Goal: Navigation & Orientation: Find specific page/section

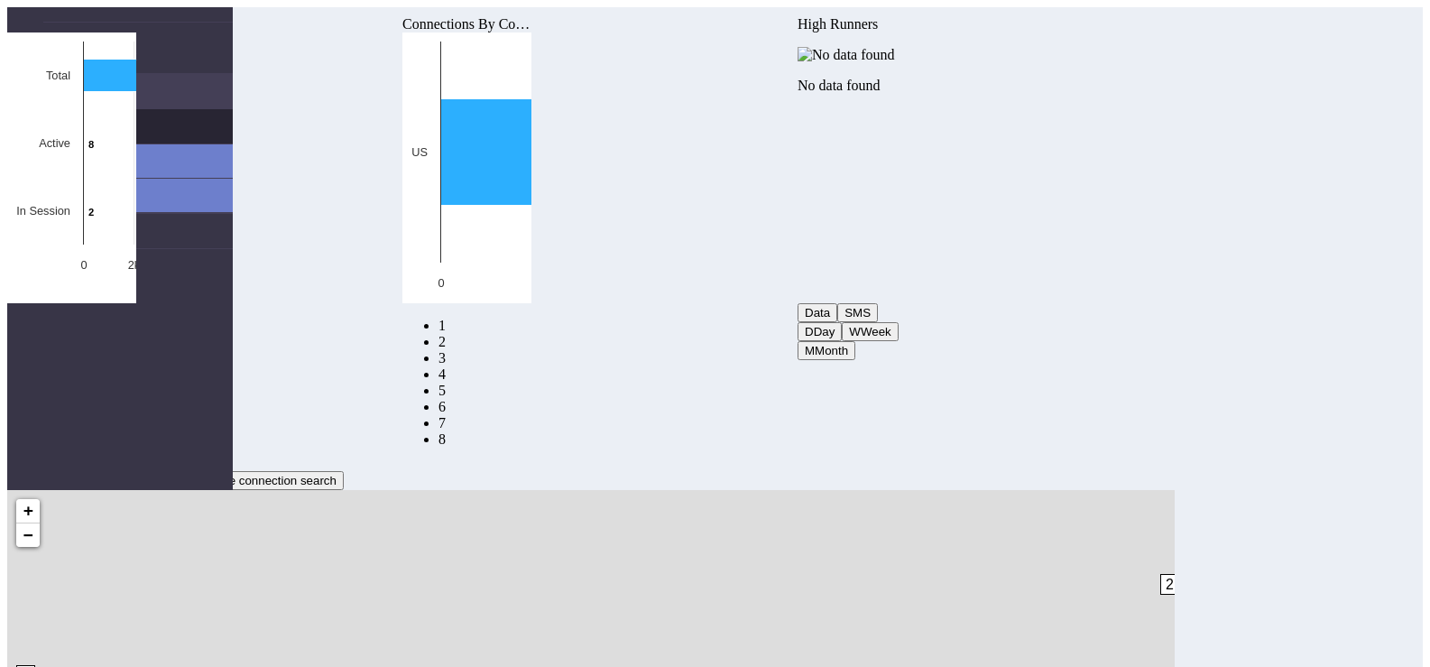
click at [165, 109] on link "Connections" at bounding box center [138, 126] width 190 height 34
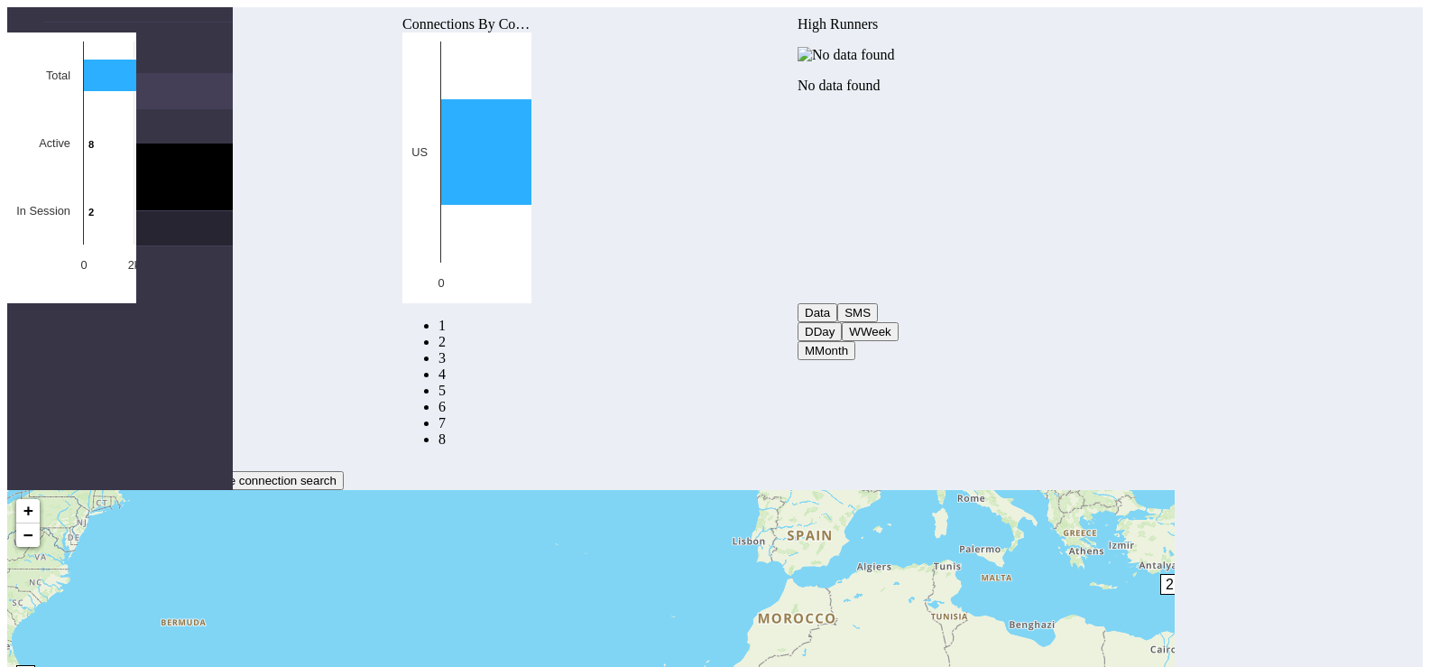
click at [103, 214] on link "eUICCs" at bounding box center [138, 228] width 190 height 34
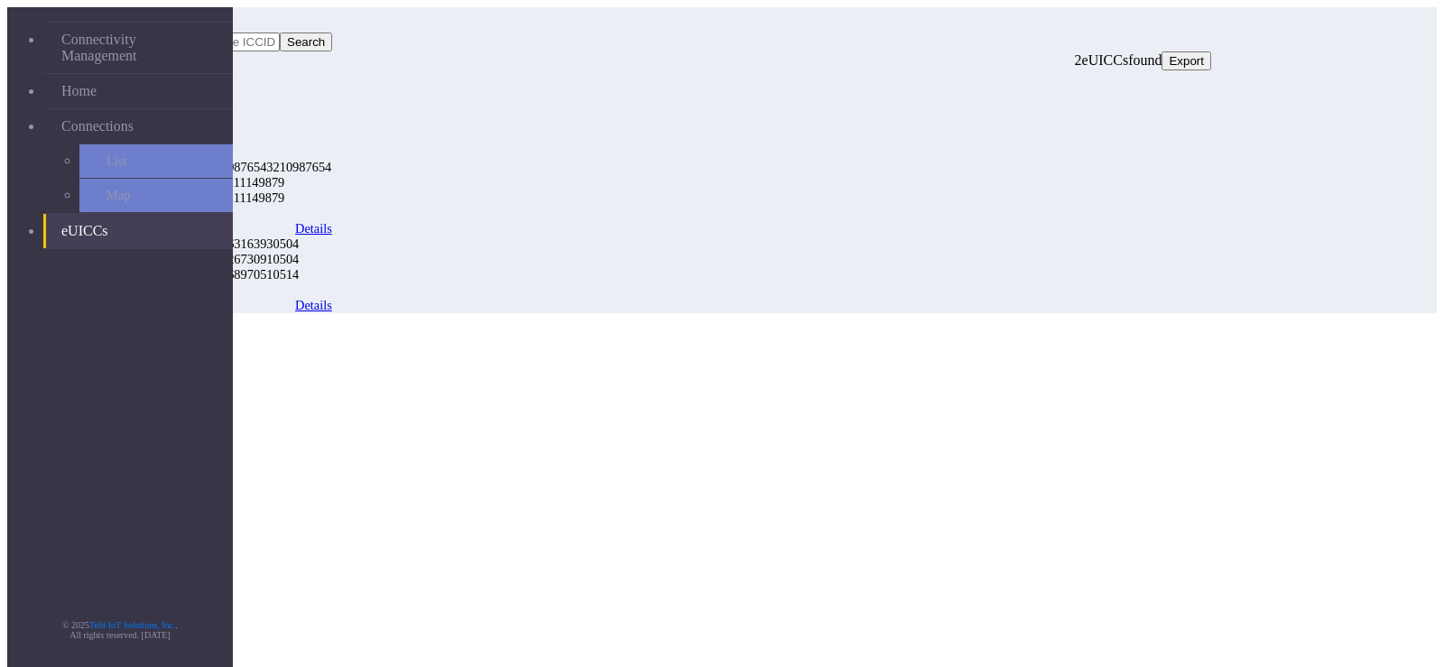
click at [332, 298] on link "Details" at bounding box center [313, 305] width 37 height 15
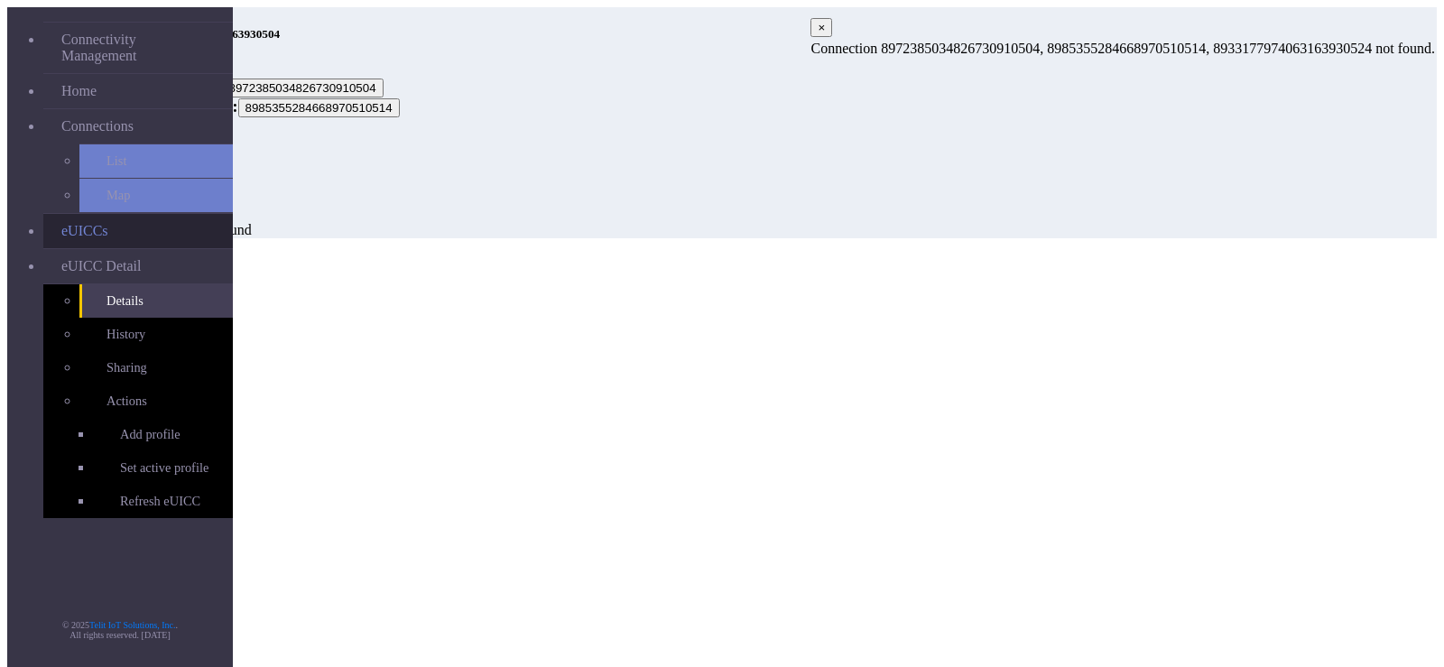
click at [83, 214] on link "eUICCs" at bounding box center [138, 231] width 190 height 34
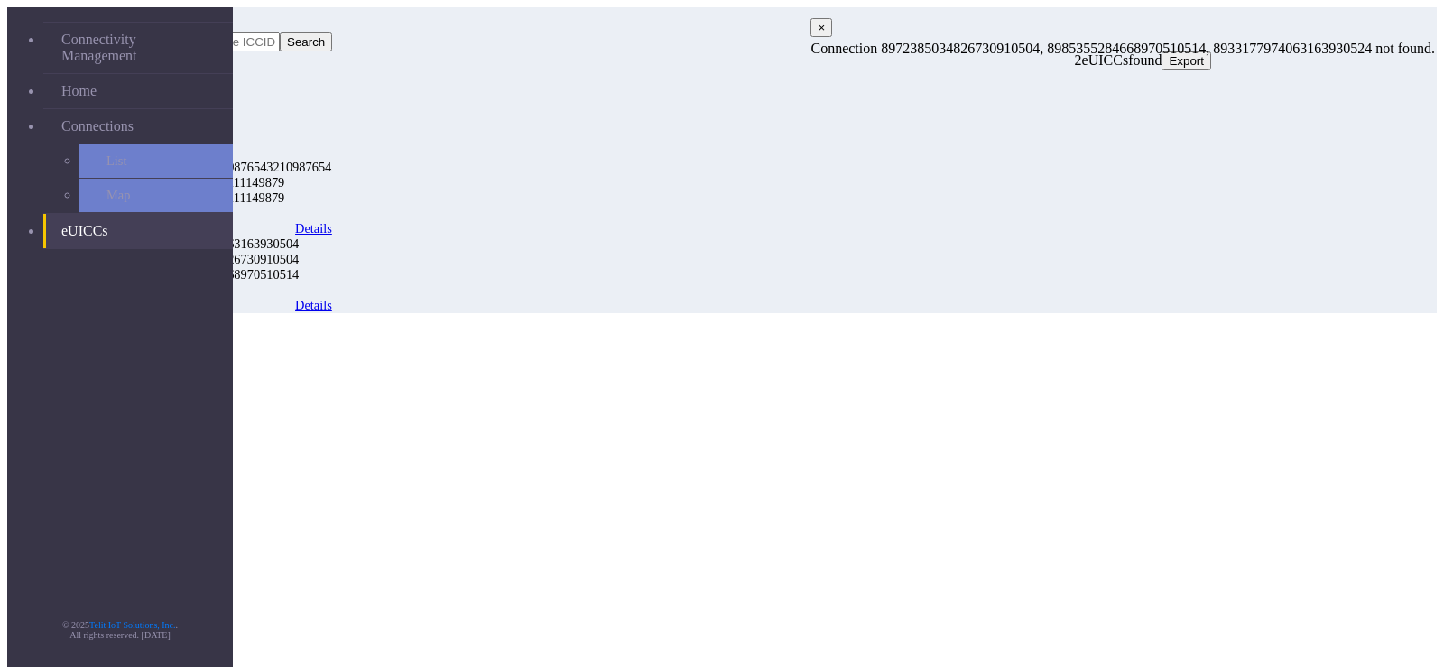
click at [332, 221] on link "Details" at bounding box center [313, 228] width 37 height 15
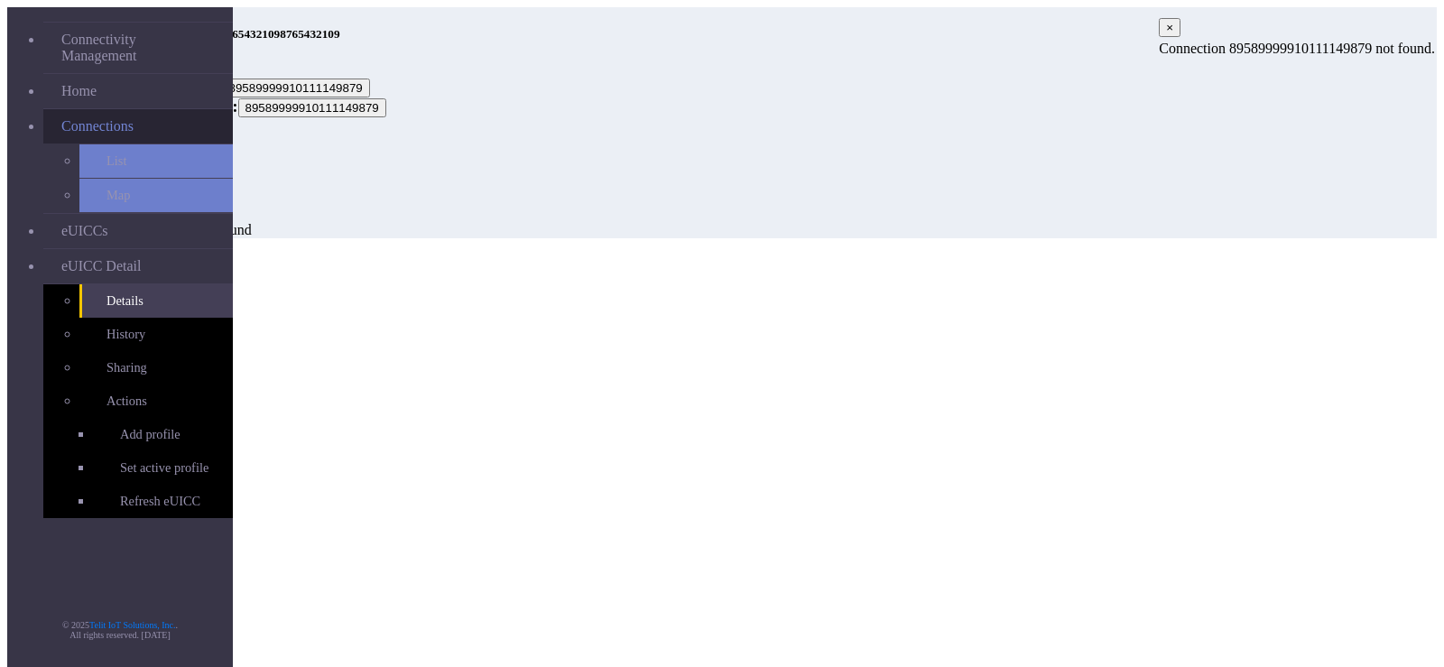
click at [66, 118] on span "Connections" at bounding box center [97, 126] width 72 height 16
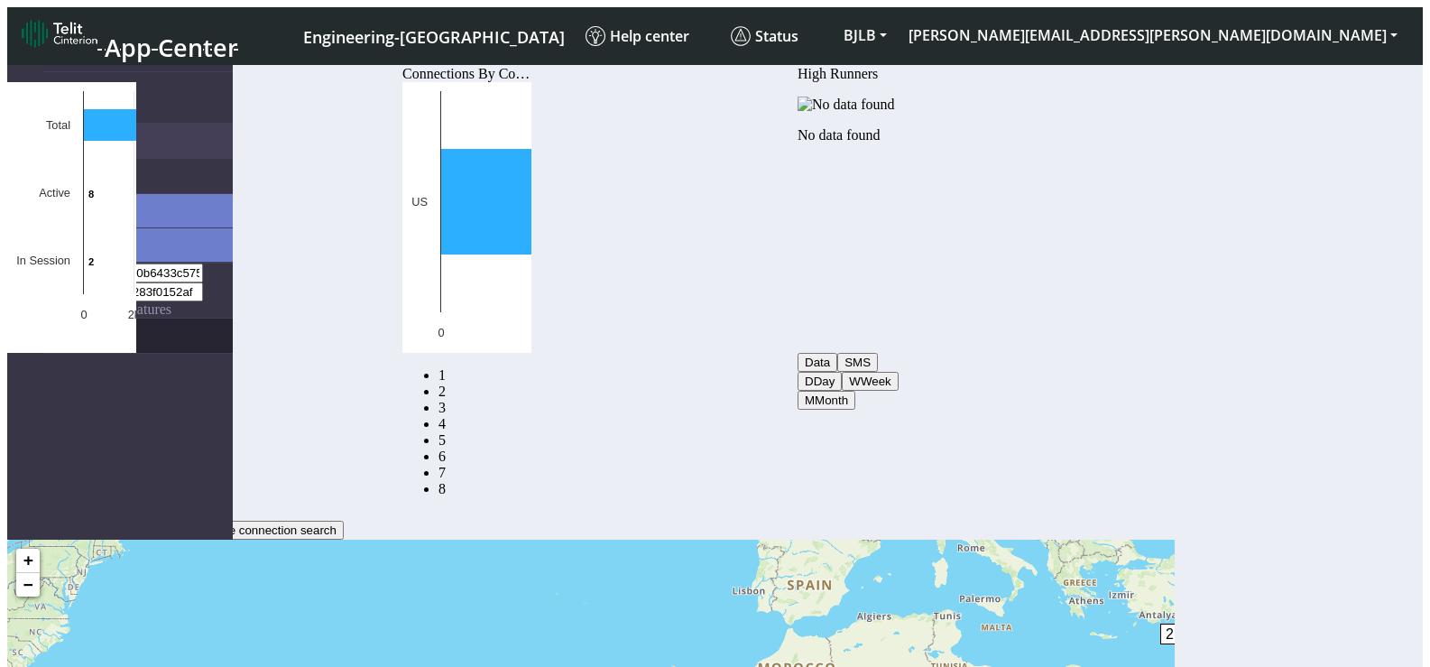
click at [88, 319] on link "eUICCs" at bounding box center [138, 336] width 190 height 34
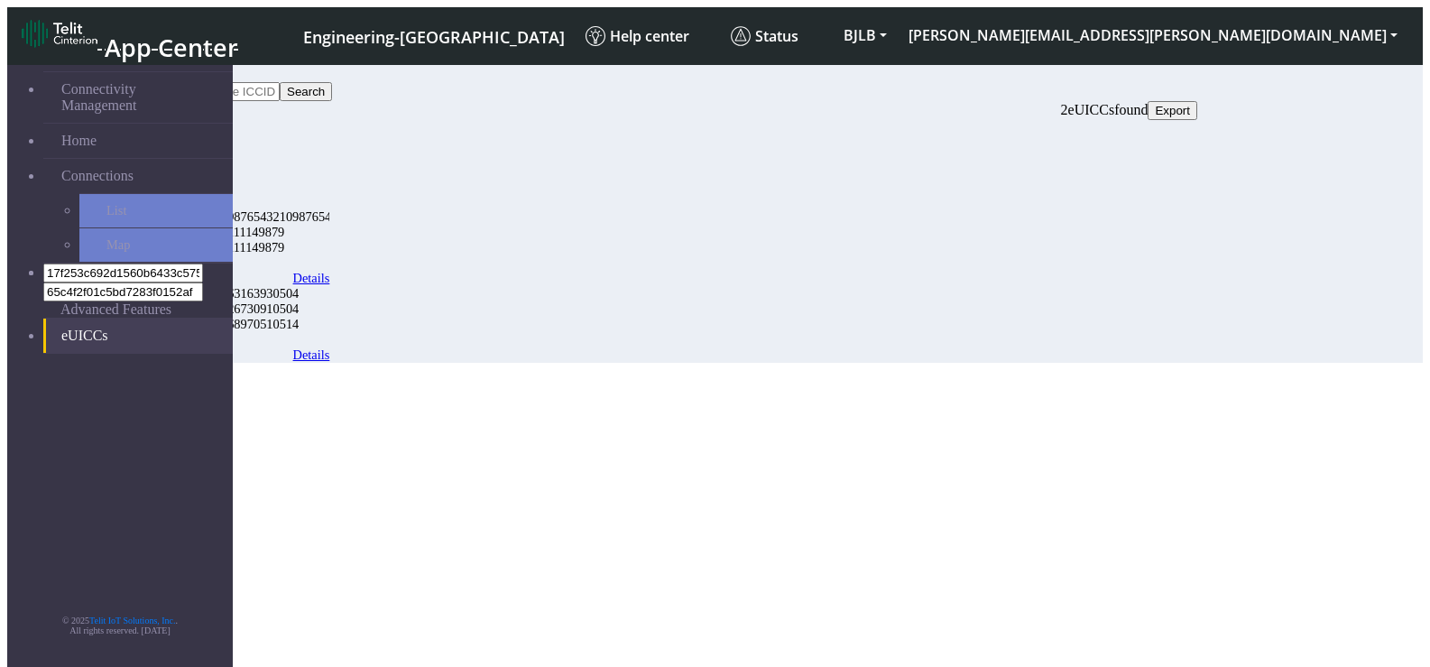
click at [330, 347] on link "Details" at bounding box center [311, 354] width 37 height 15
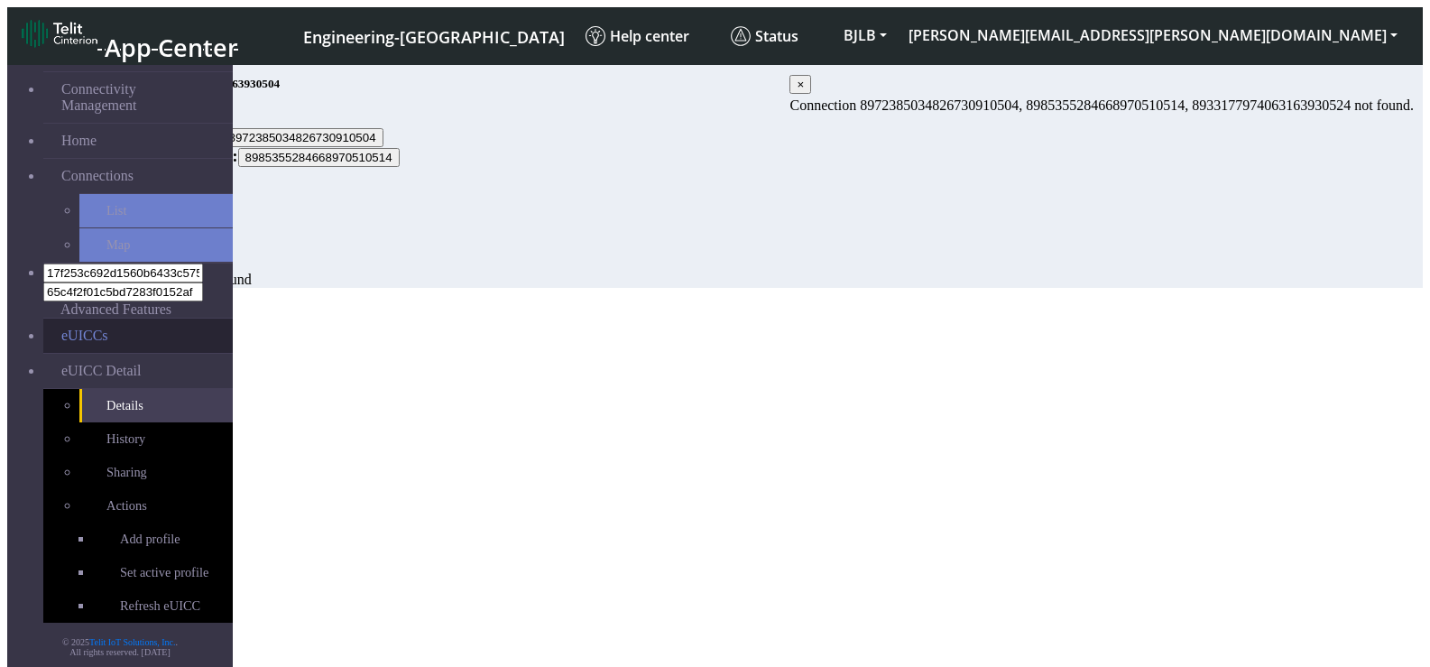
click at [83, 319] on link "eUICCs" at bounding box center [138, 336] width 190 height 34
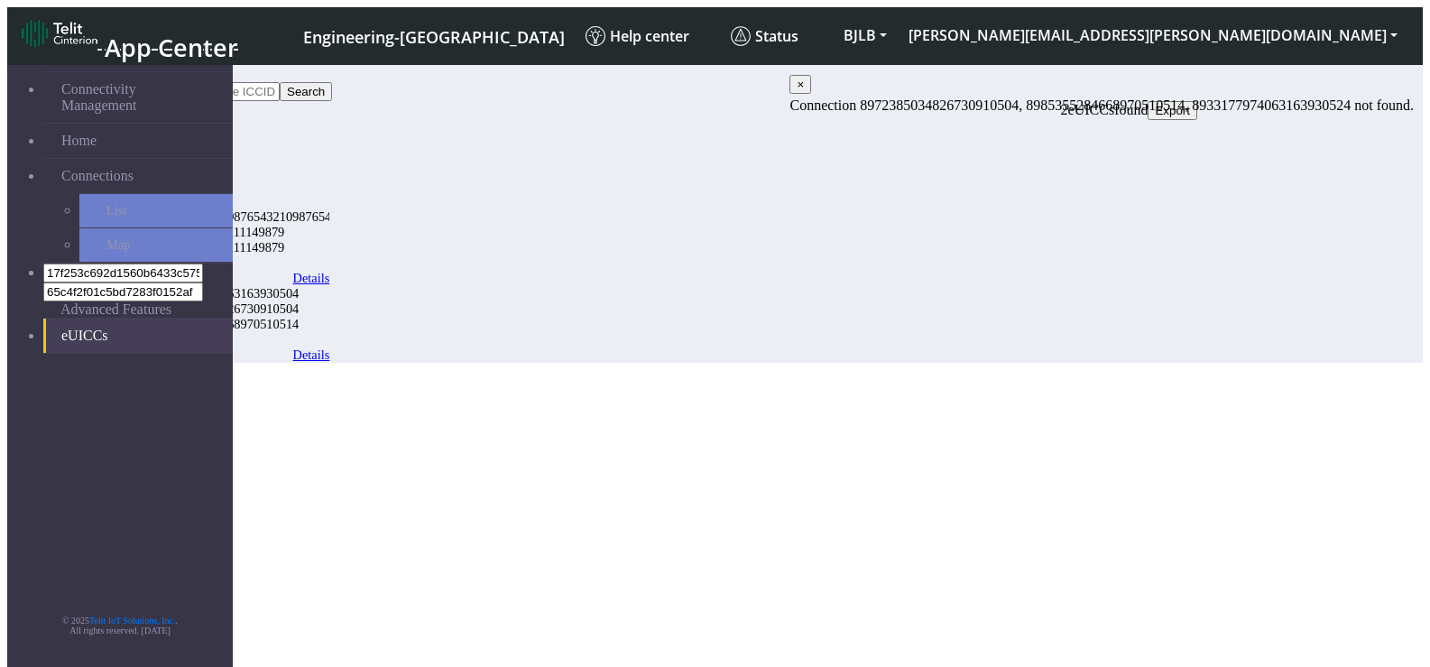
click at [804, 91] on span "×" at bounding box center [800, 85] width 7 height 14
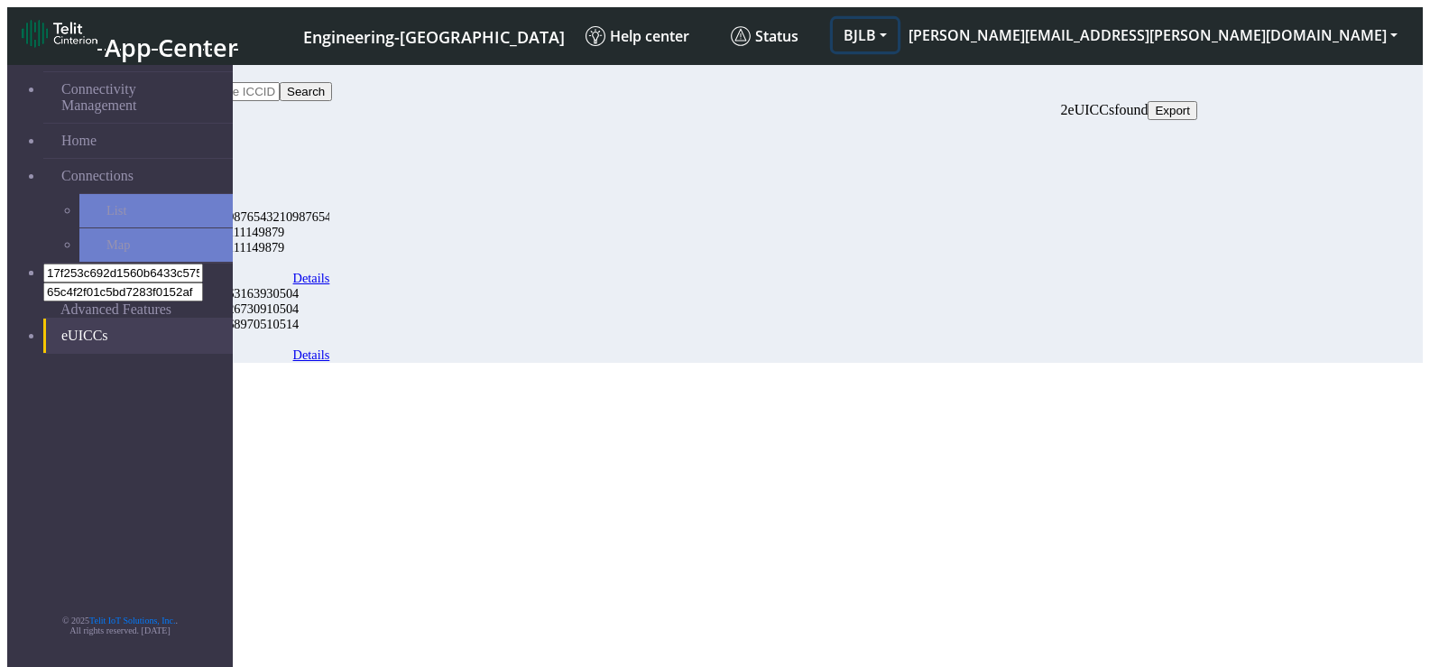
click at [898, 23] on button "BJLB" at bounding box center [865, 35] width 65 height 32
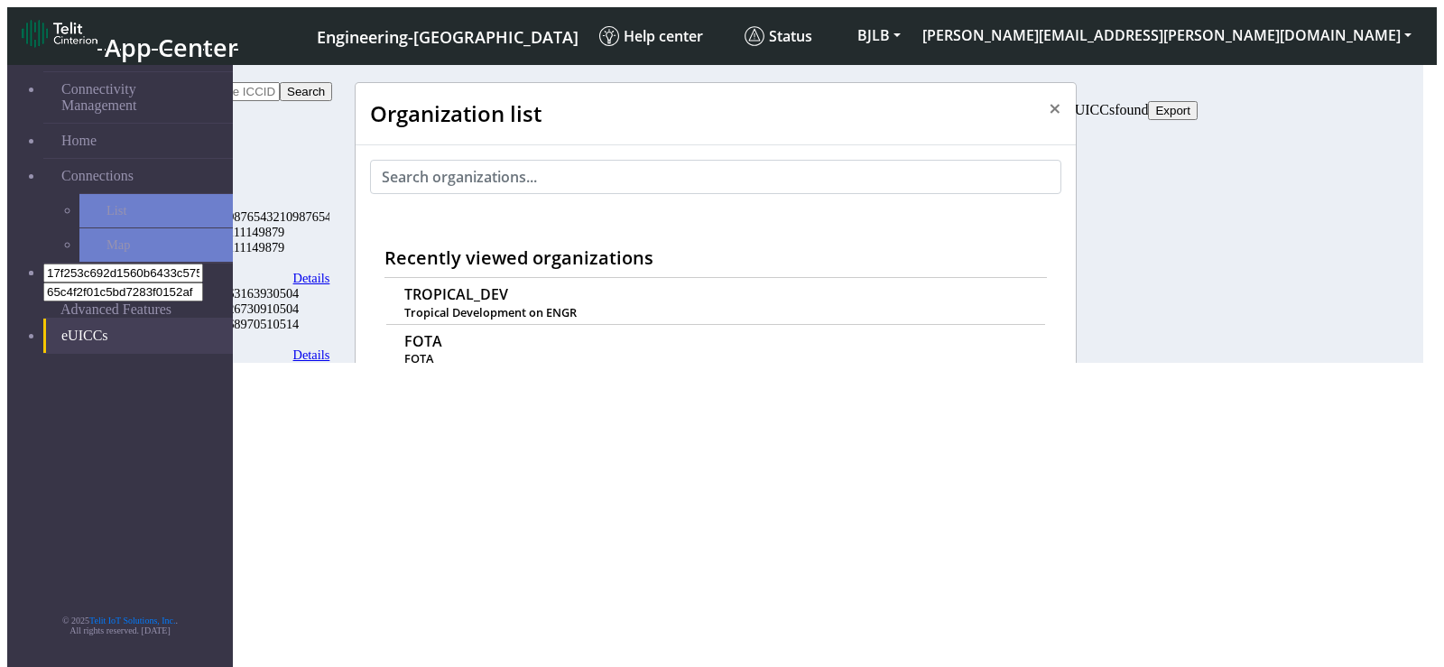
scroll to position [6, 0]
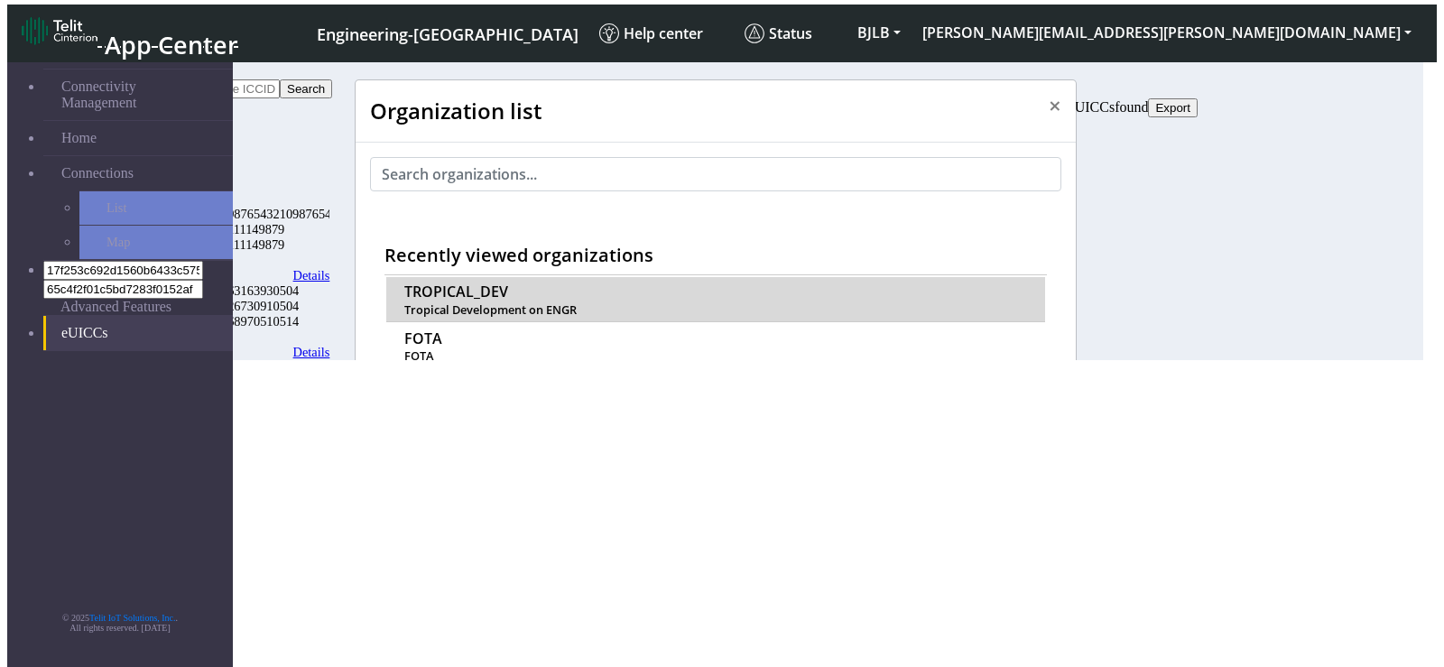
click at [454, 283] on span "TROPICAL_DEV" at bounding box center [456, 291] width 104 height 17
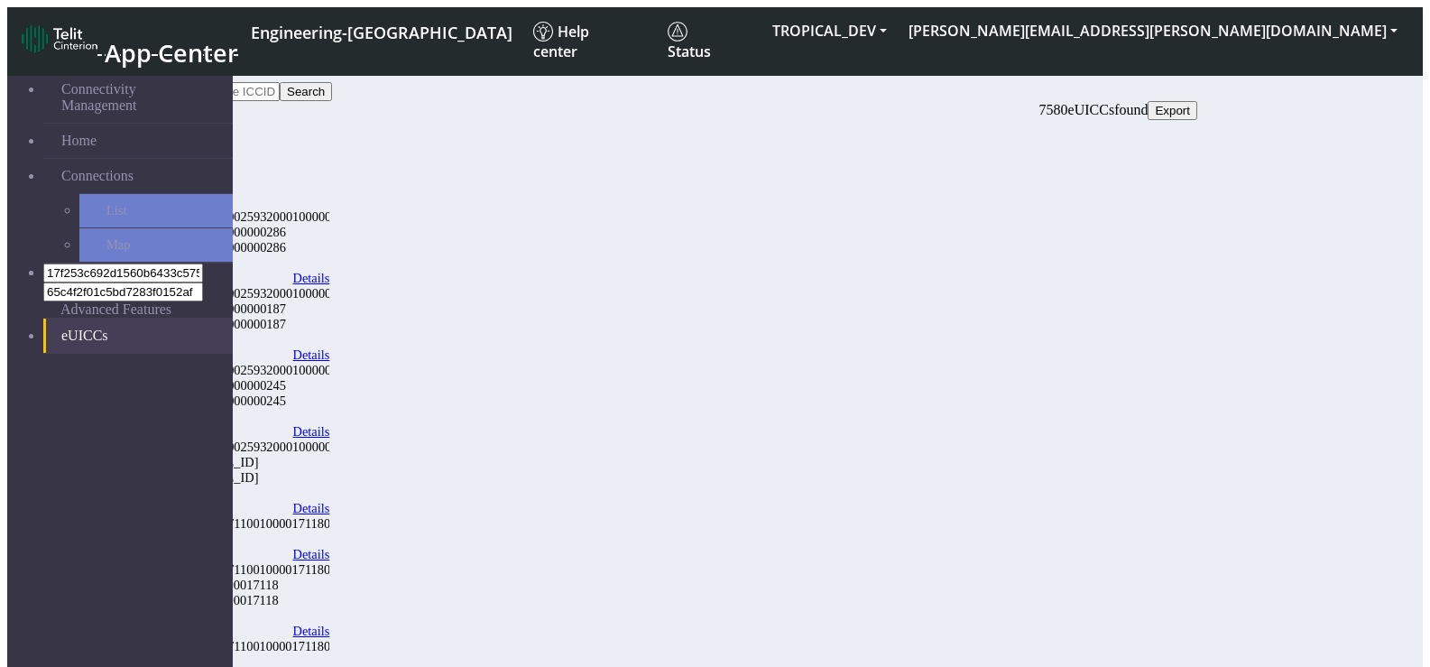
click at [330, 271] on link "Details" at bounding box center [311, 278] width 37 height 15
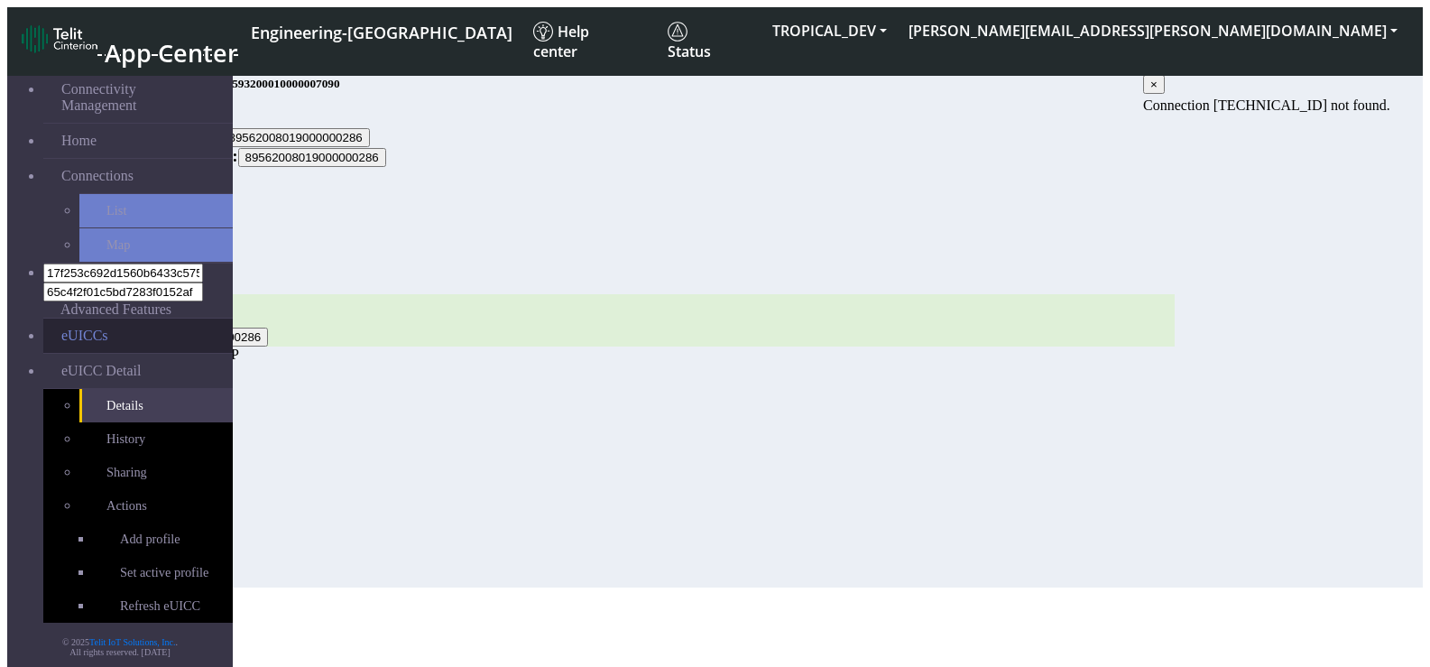
click at [99, 319] on link "eUICCs" at bounding box center [138, 336] width 190 height 34
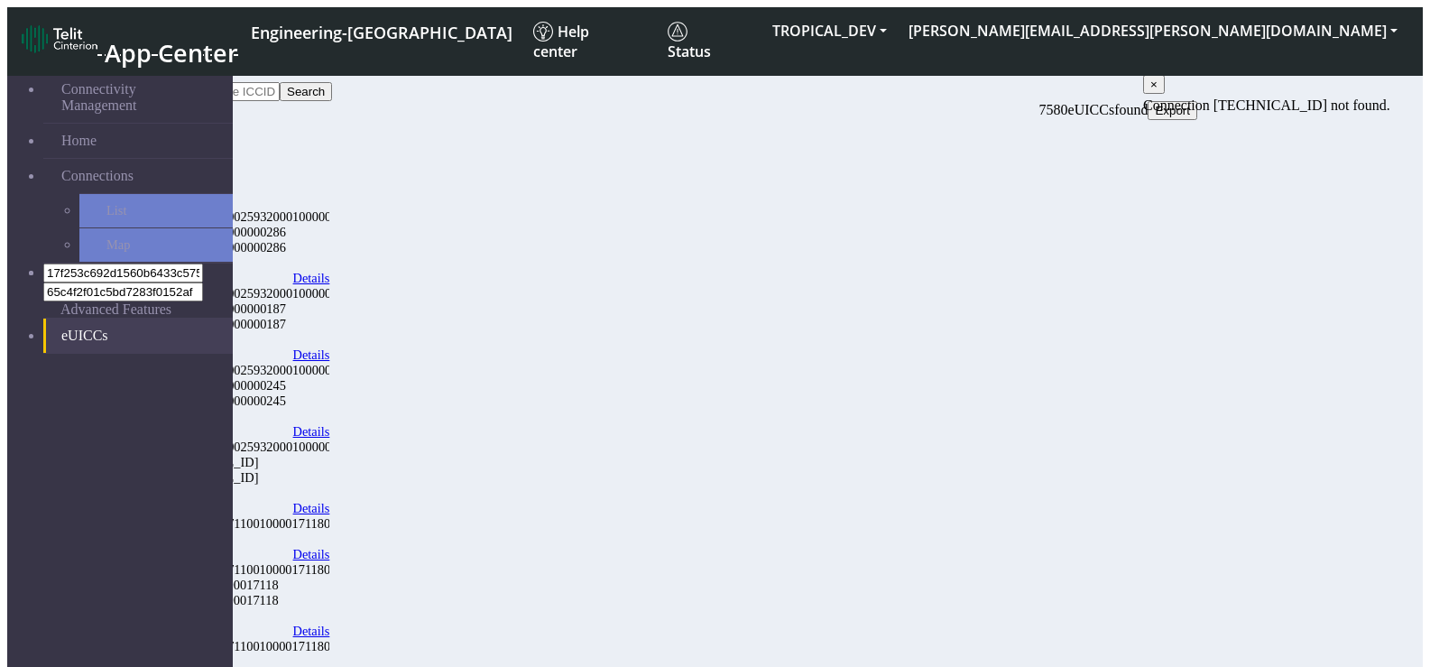
click at [330, 347] on link "Details" at bounding box center [311, 354] width 37 height 15
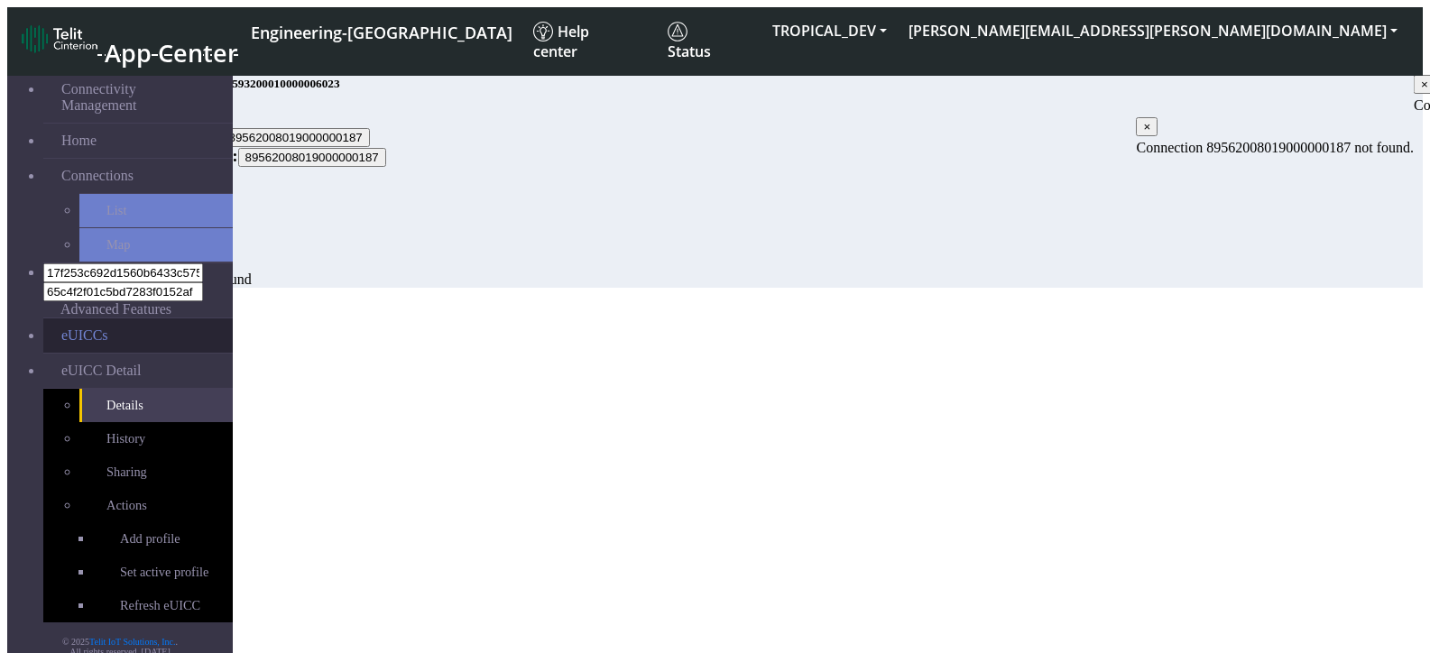
click at [163, 319] on link "eUICCs" at bounding box center [138, 336] width 190 height 34
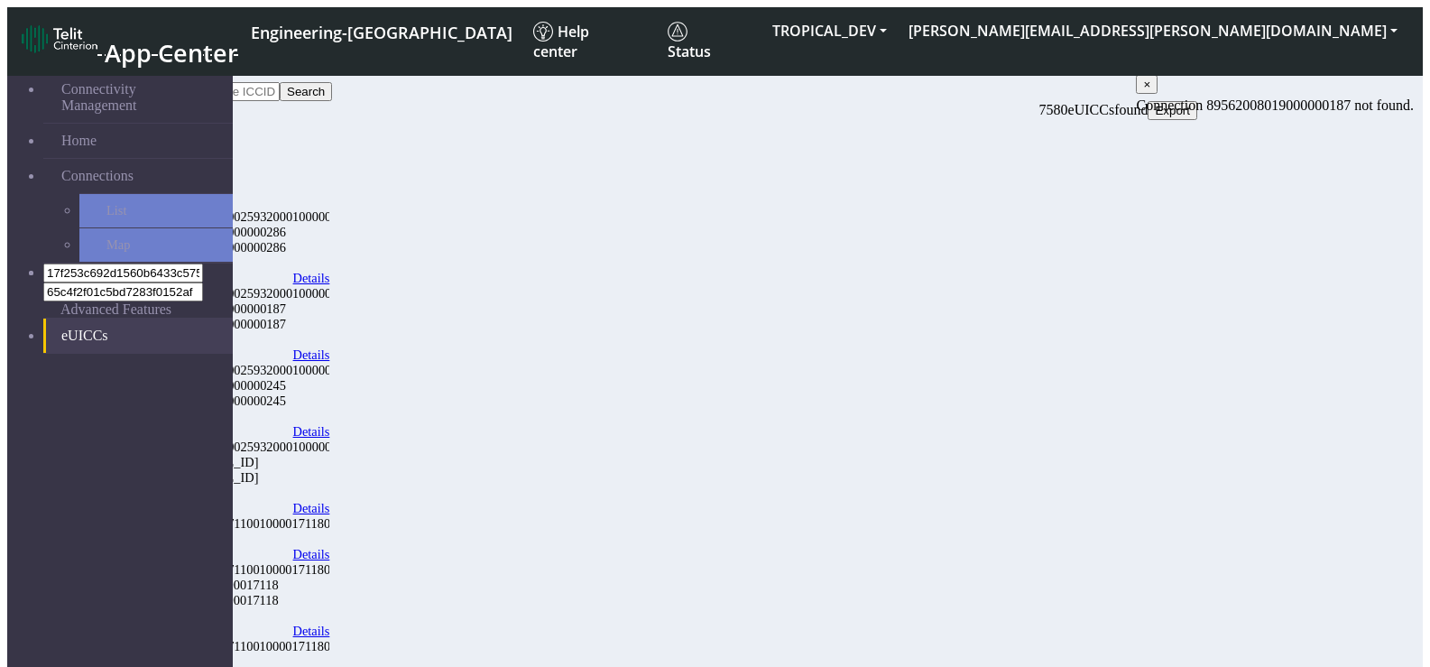
click at [330, 424] on link "Details" at bounding box center [311, 431] width 37 height 15
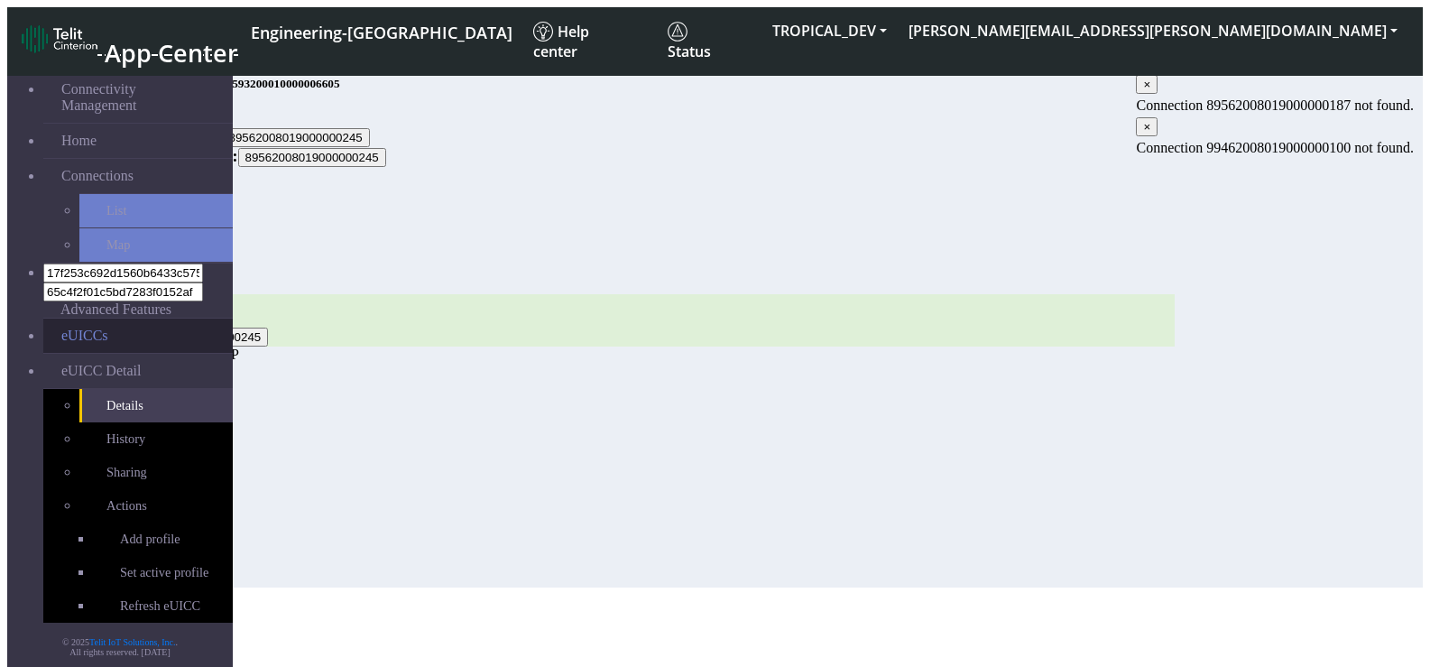
click at [88, 319] on link "eUICCs" at bounding box center [138, 336] width 190 height 34
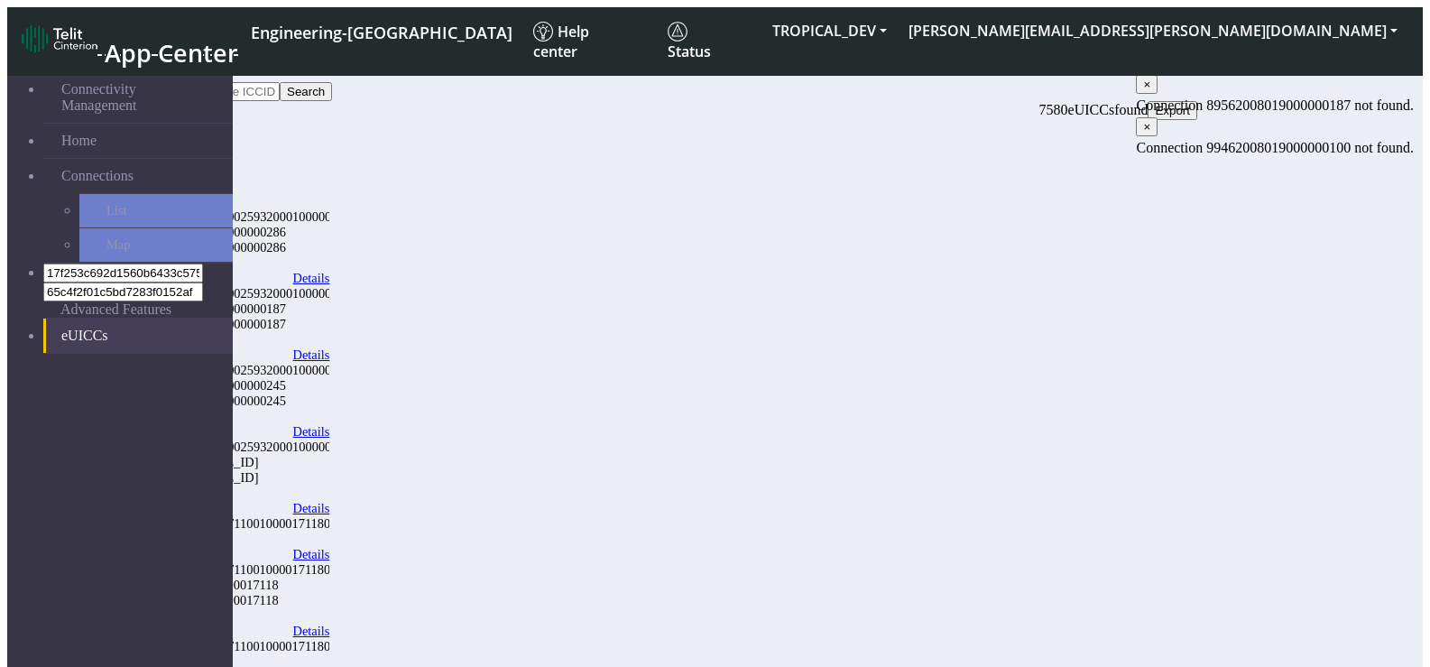
click at [330, 547] on link "Details" at bounding box center [311, 554] width 37 height 15
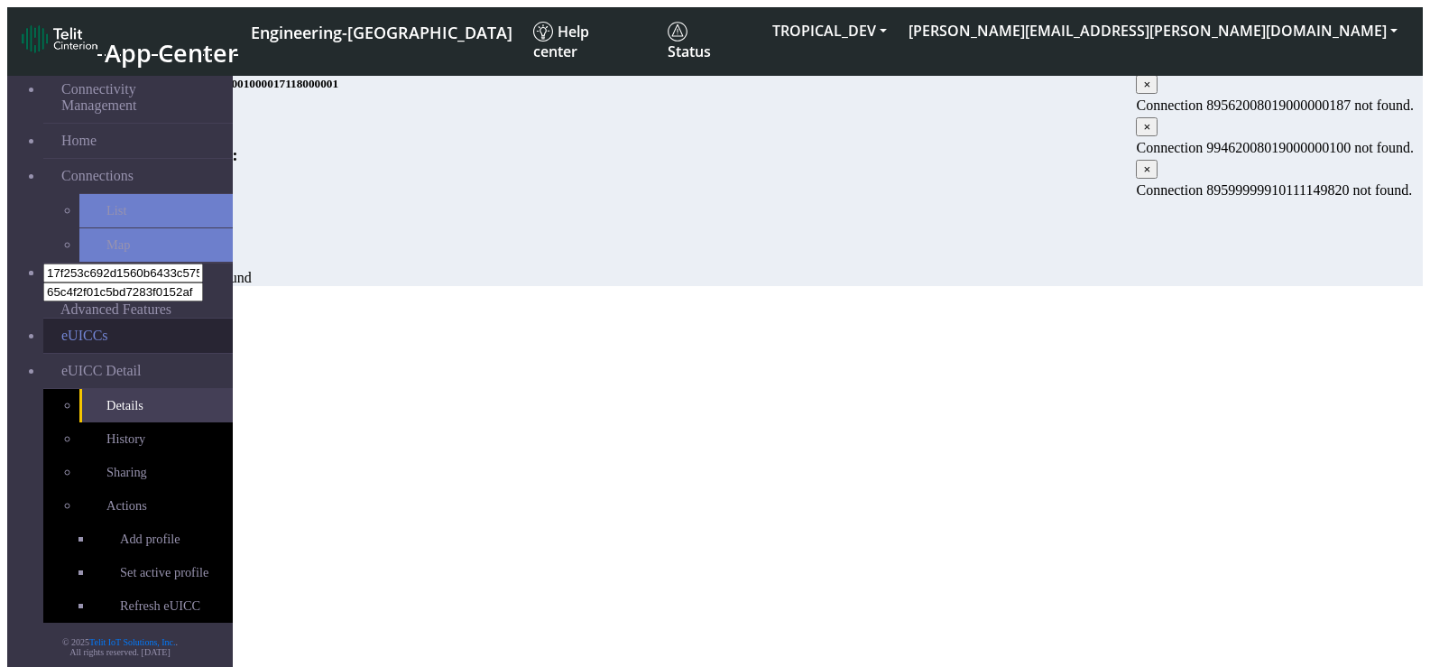
click at [100, 319] on link "eUICCs" at bounding box center [138, 336] width 190 height 34
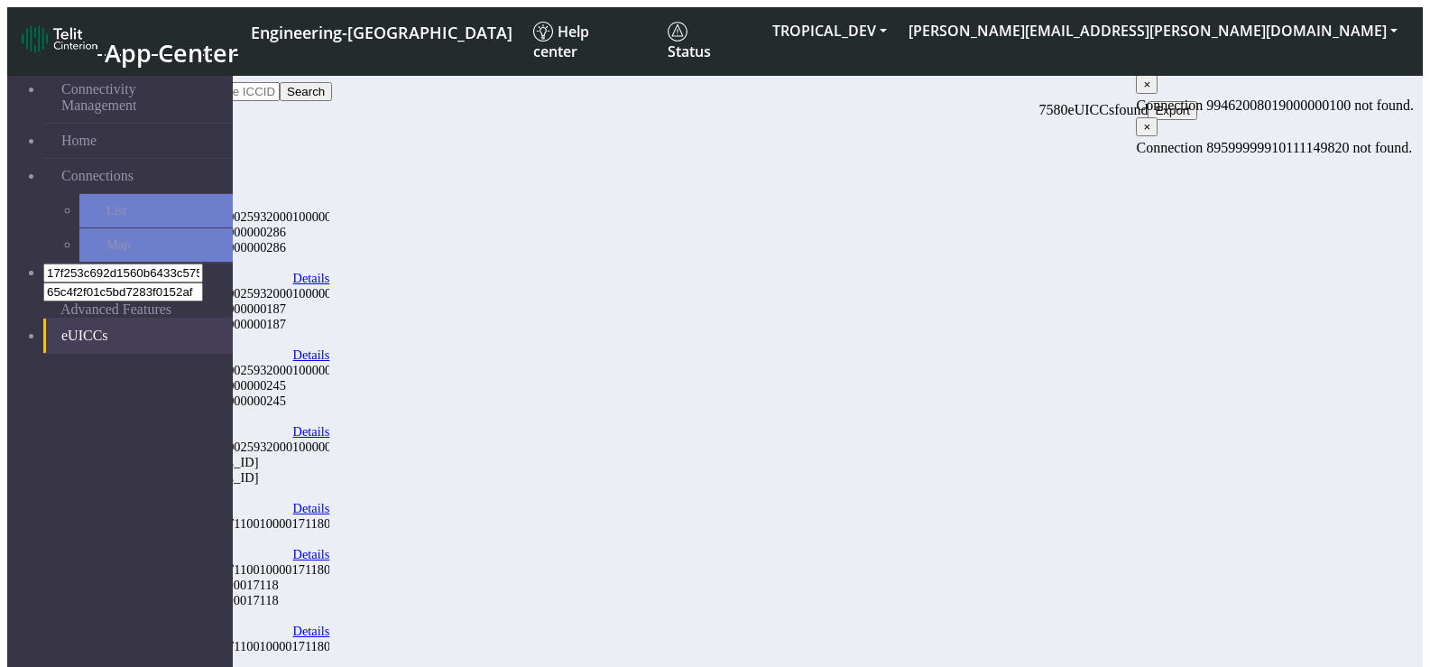
click at [330, 624] on link "Details" at bounding box center [311, 631] width 37 height 15
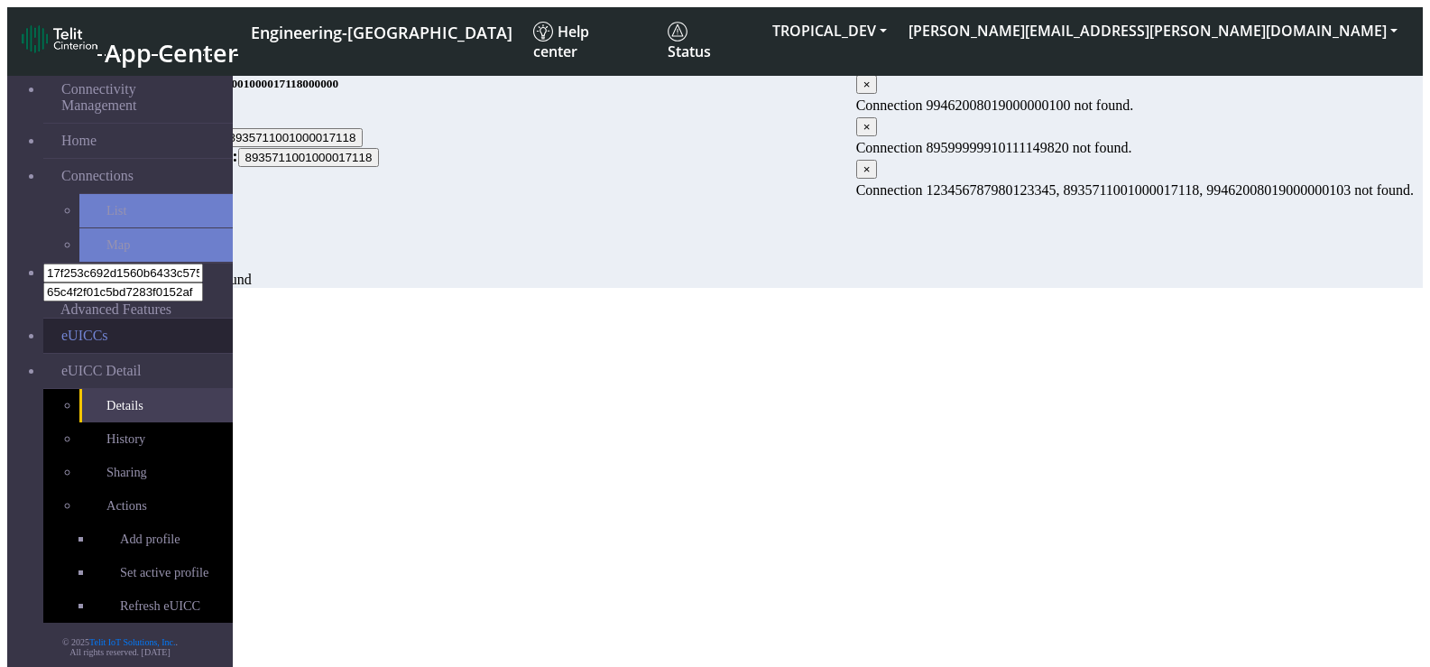
click at [121, 319] on link "eUICCs" at bounding box center [138, 336] width 190 height 34
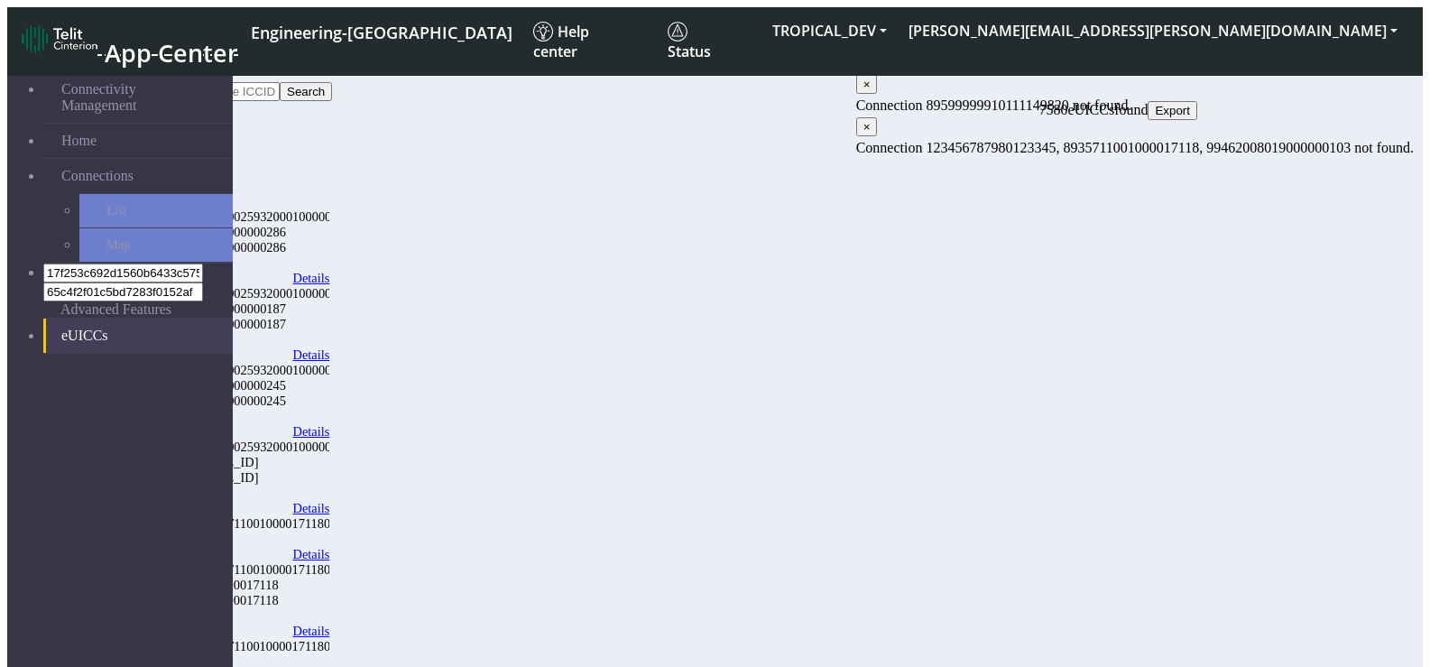
click at [330, 424] on link "Details" at bounding box center [311, 431] width 37 height 15
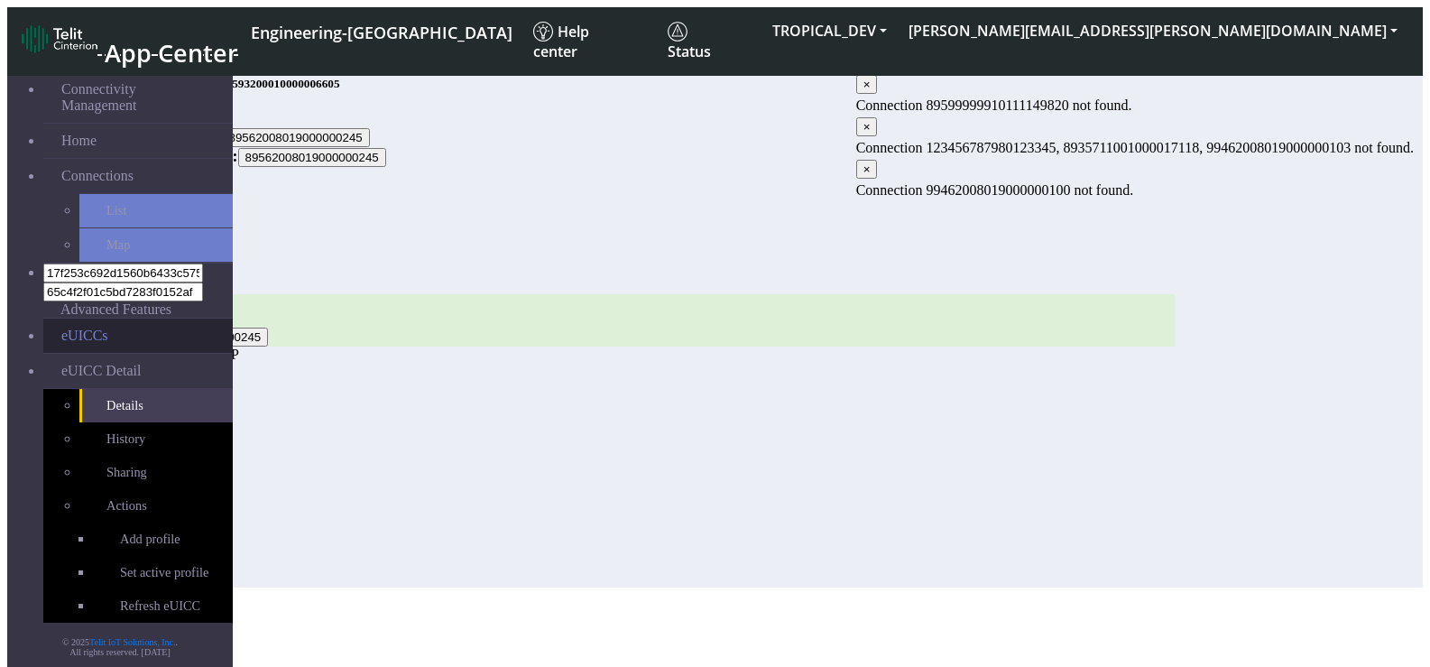
click at [97, 319] on link "eUICCs" at bounding box center [138, 336] width 190 height 34
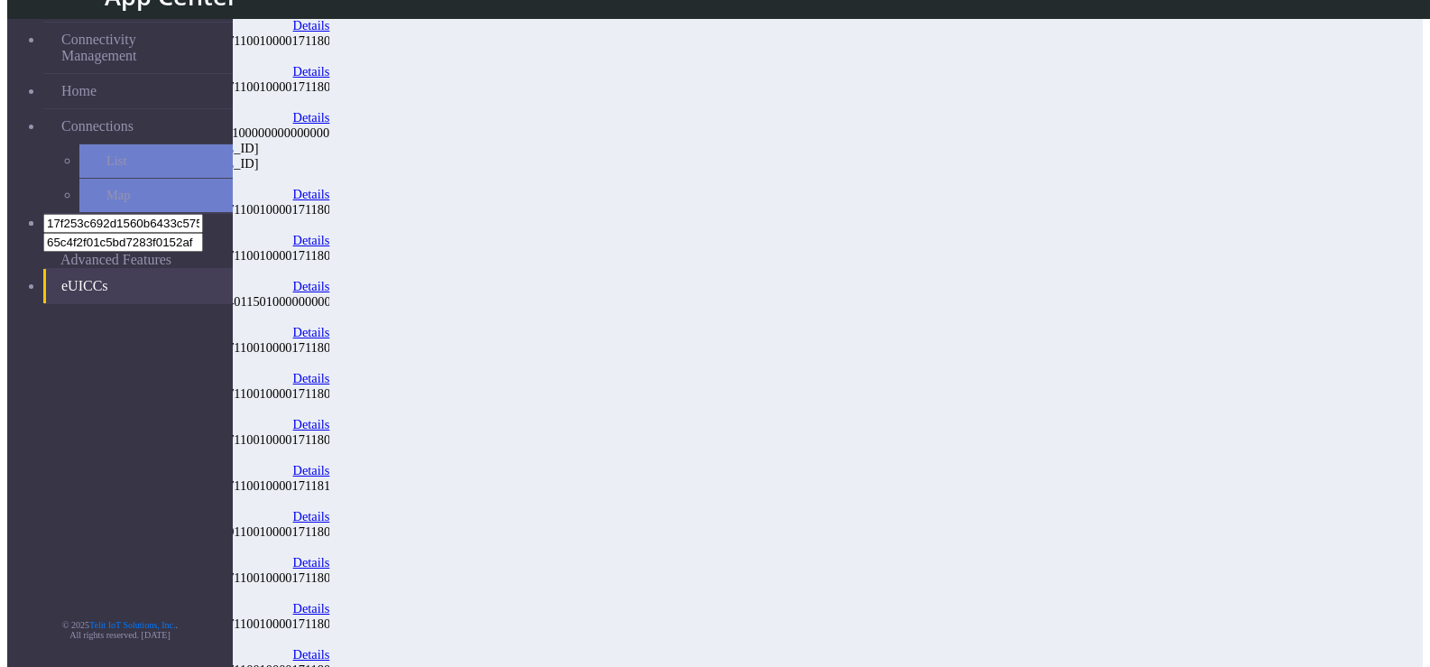
scroll to position [565, 0]
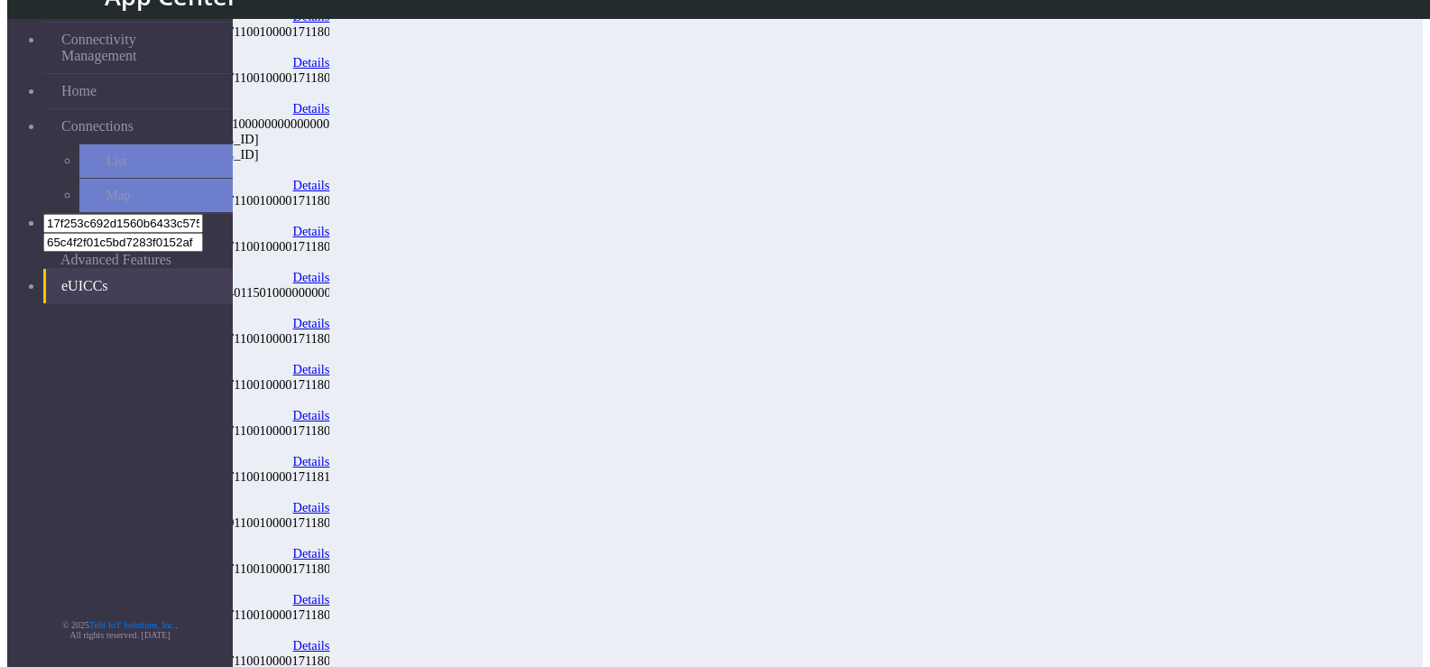
click at [330, 178] on link "Details" at bounding box center [311, 185] width 37 height 15
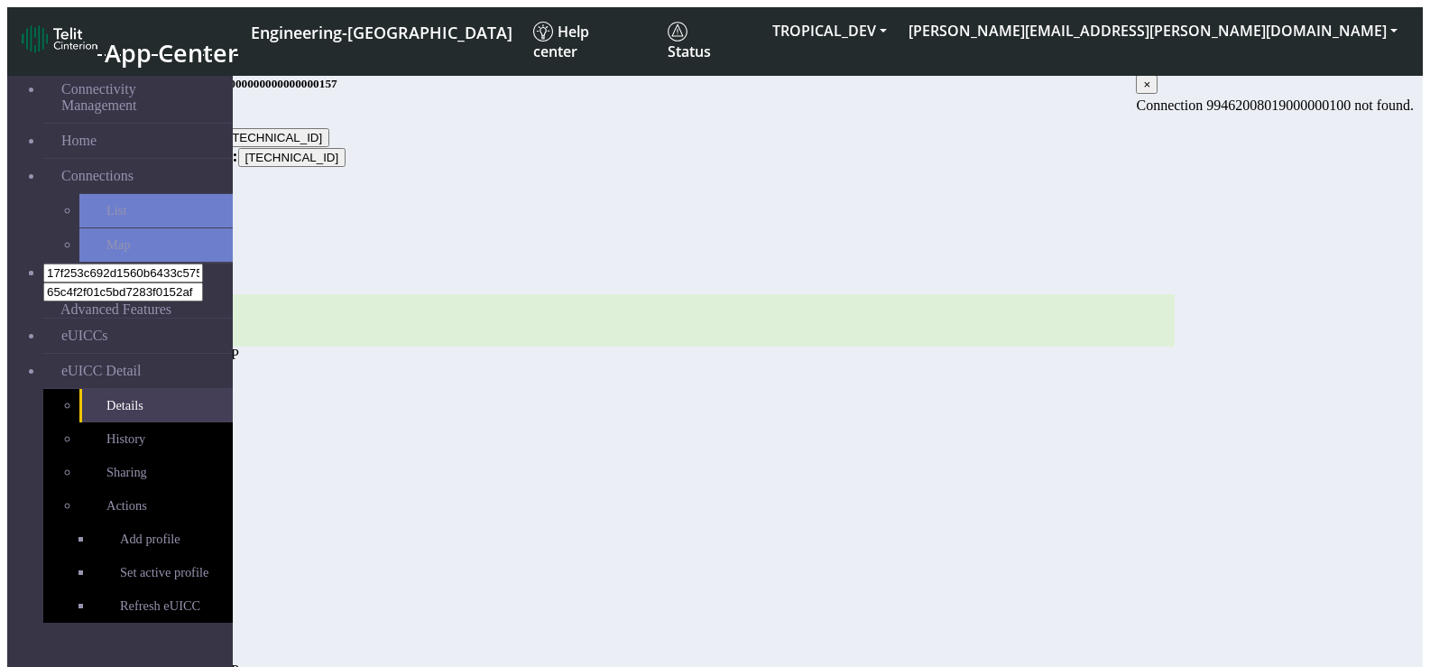
drag, startPoint x: 1392, startPoint y: 97, endPoint x: 1379, endPoint y: 88, distance: 16.1
click at [1151, 91] on span "×" at bounding box center [1146, 85] width 7 height 14
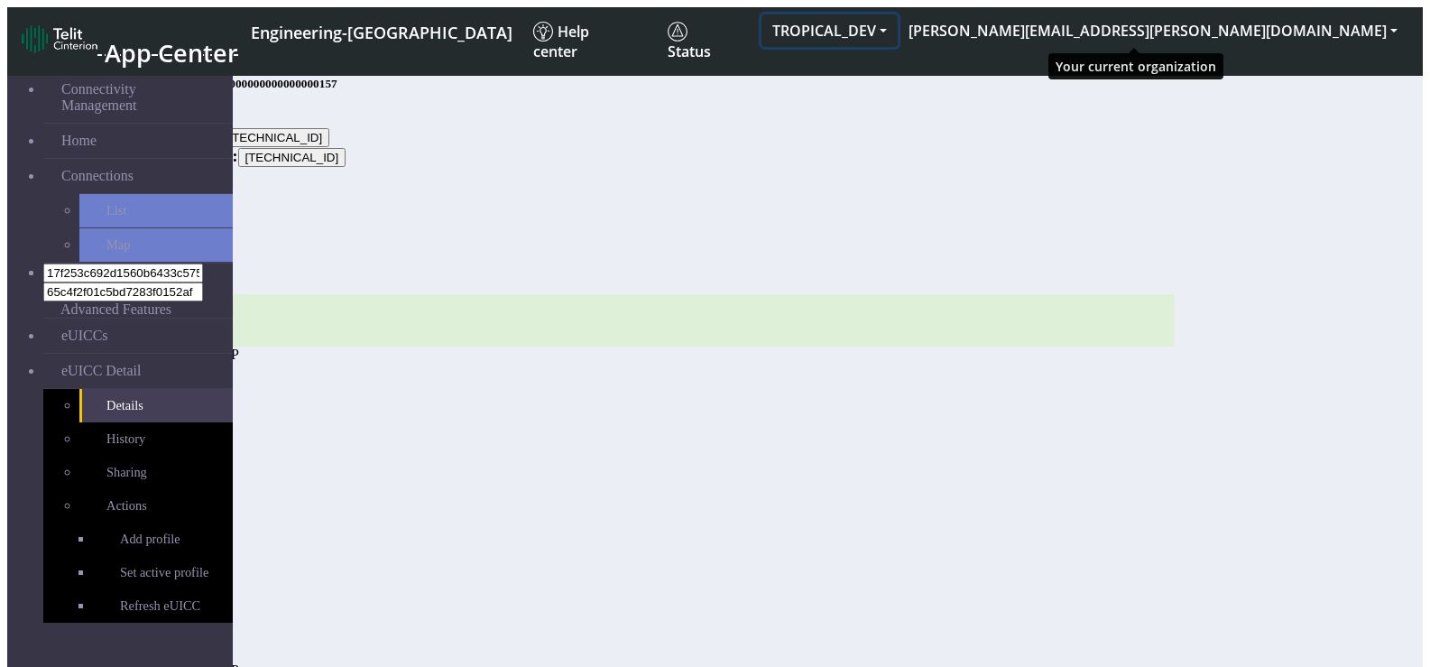
click at [898, 22] on button "TROPICAL_DEV" at bounding box center [830, 30] width 136 height 32
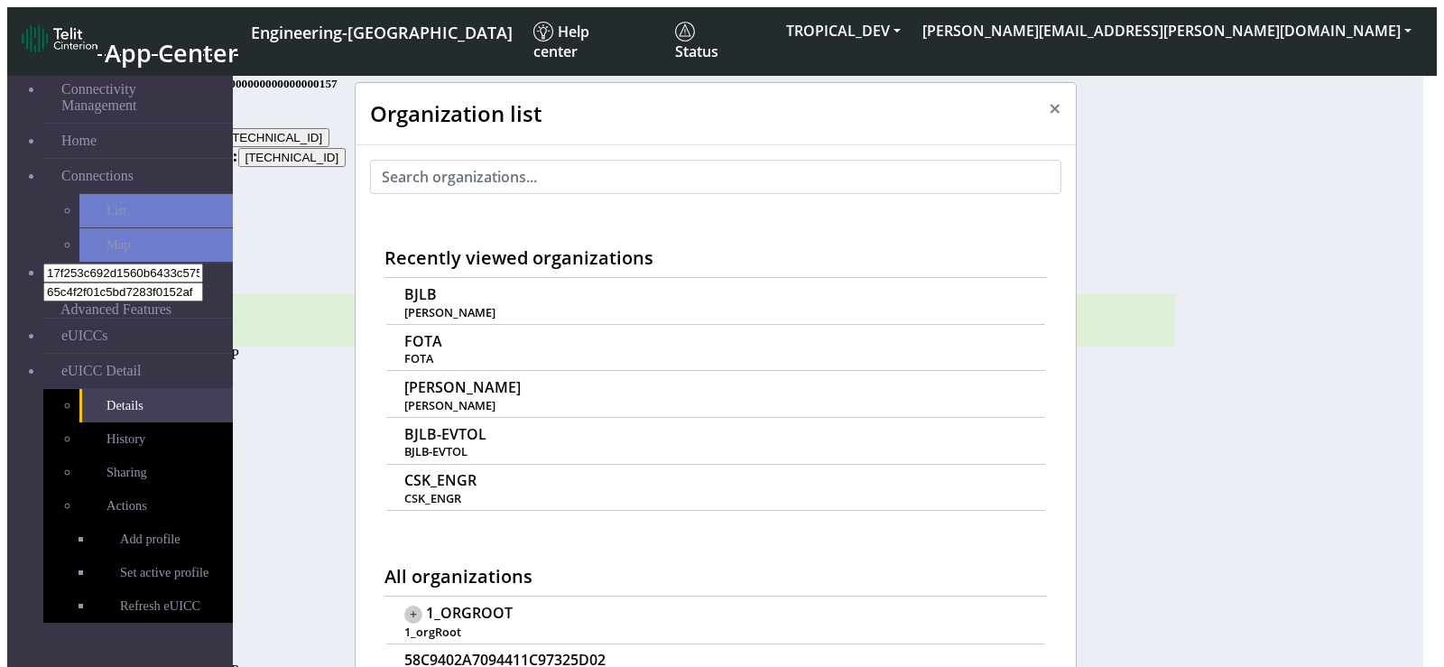
scroll to position [6, 0]
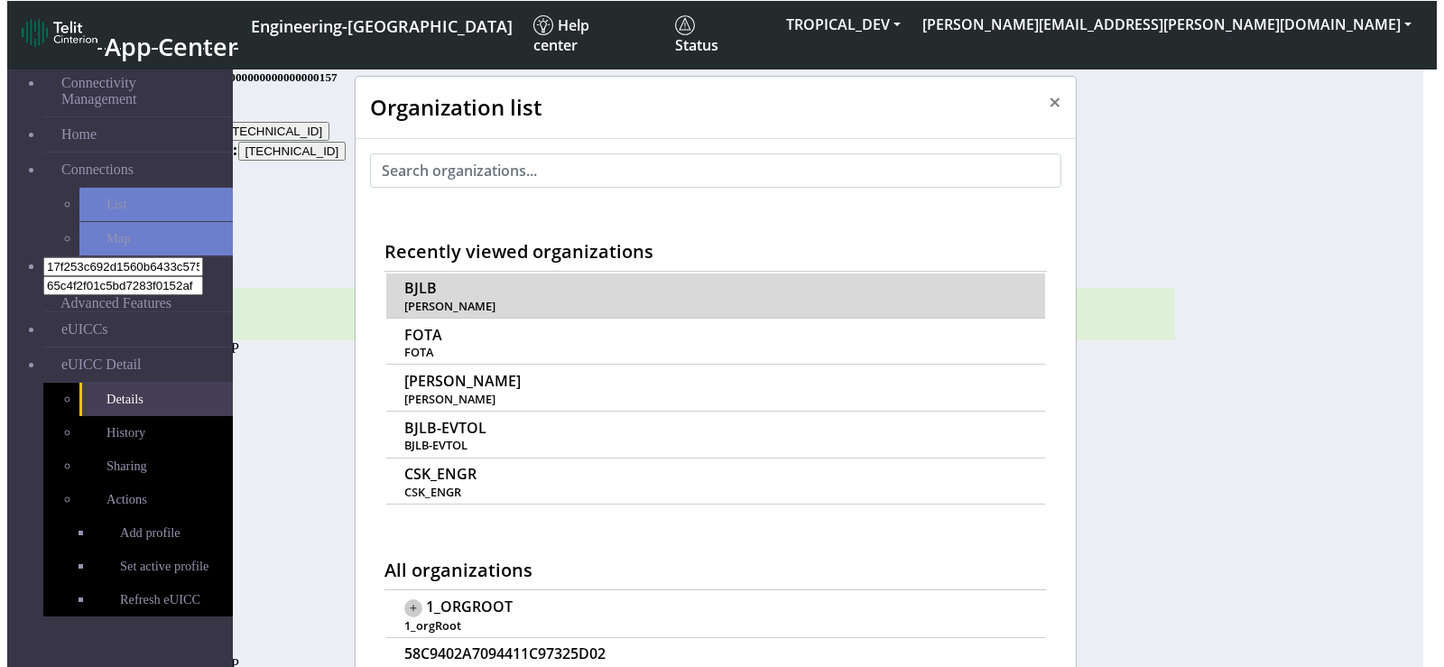
click at [444, 273] on td "BJLB Brandon J L Bernal" at bounding box center [715, 295] width 659 height 45
click at [421, 280] on span "BJLB" at bounding box center [420, 288] width 32 height 17
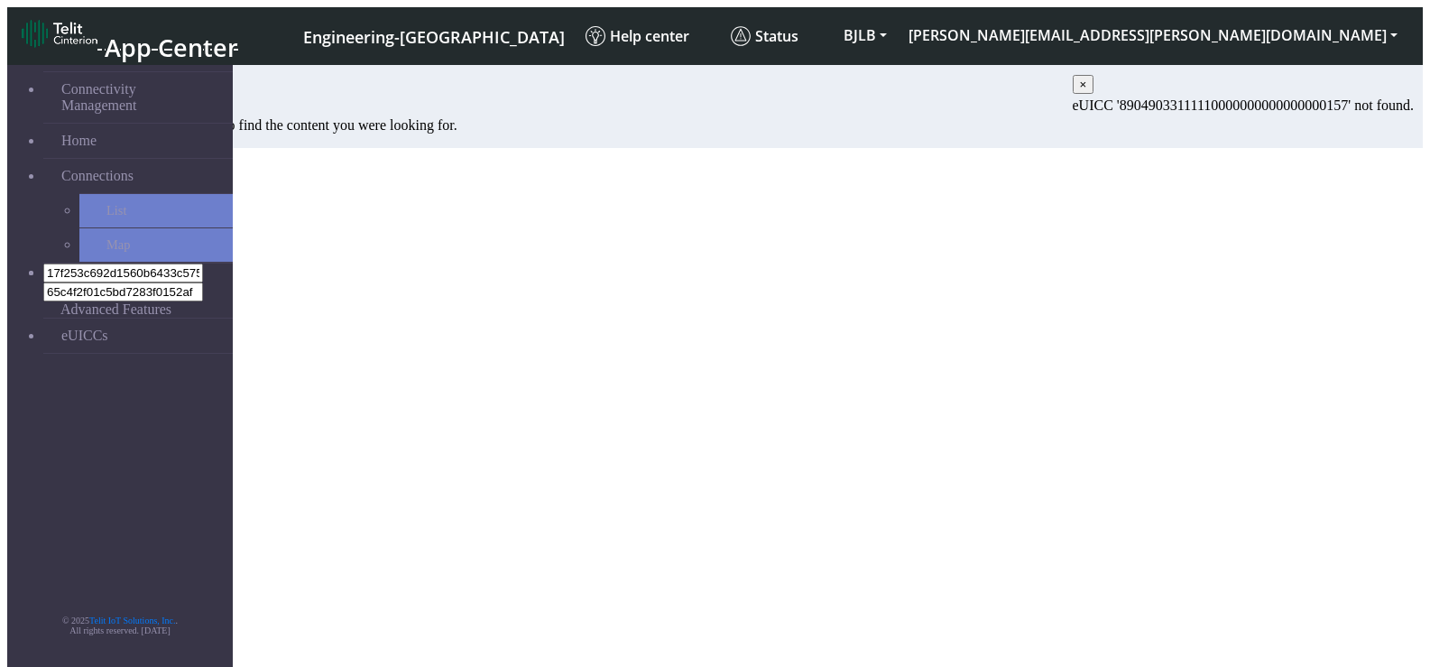
click at [1087, 91] on span "×" at bounding box center [1083, 85] width 7 height 14
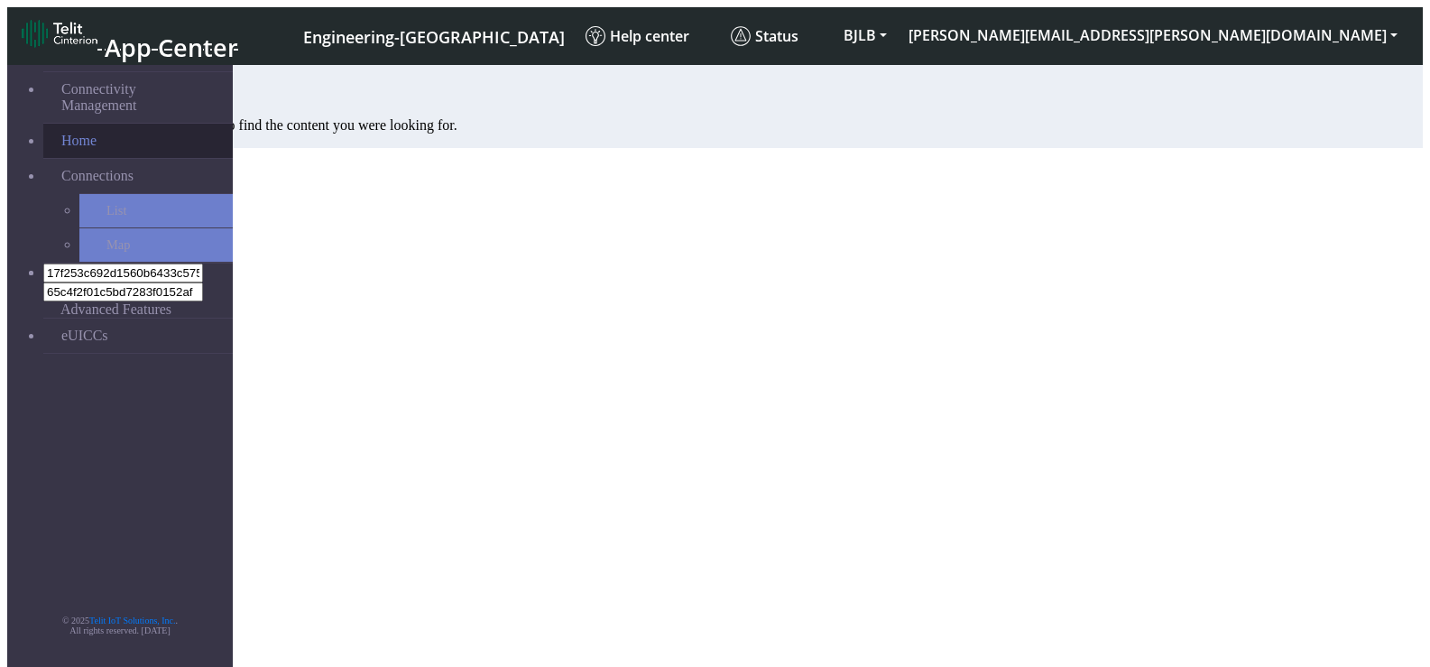
click at [77, 124] on link "Home" at bounding box center [138, 141] width 190 height 34
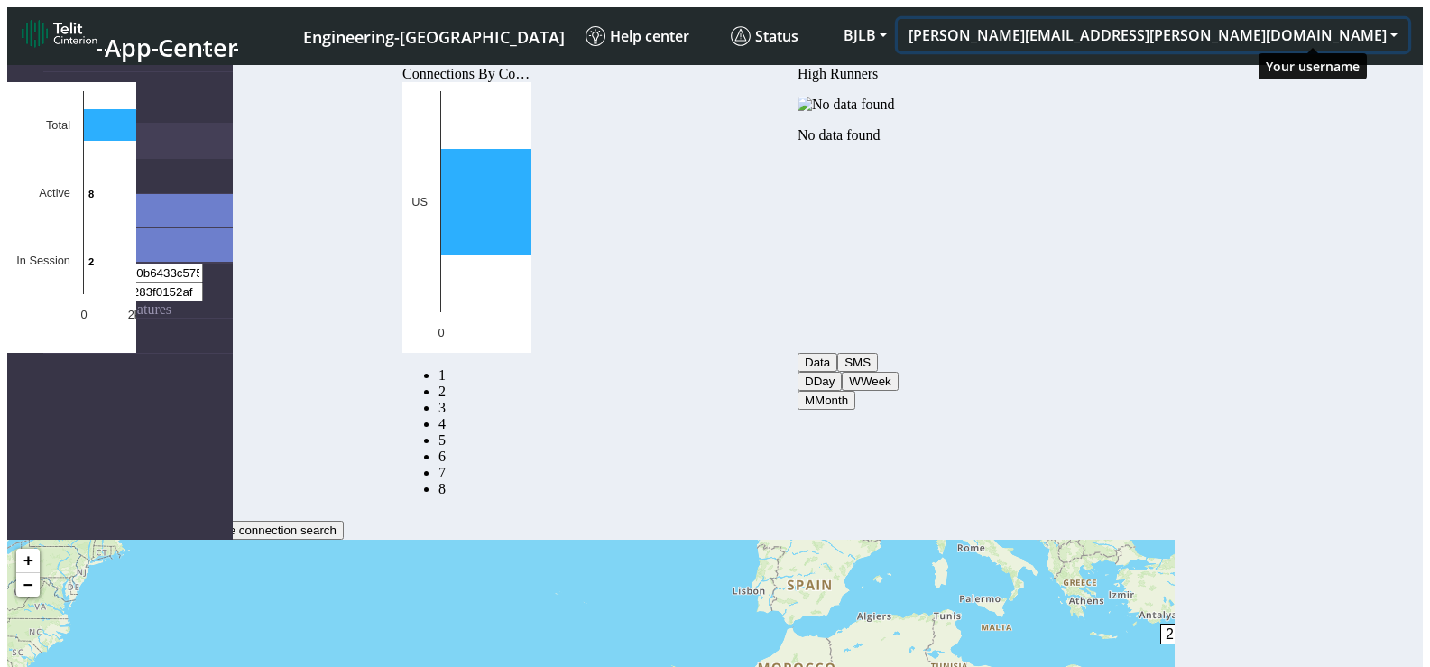
click at [1311, 30] on button "[PERSON_NAME][EMAIL_ADDRESS][PERSON_NAME][DOMAIN_NAME]" at bounding box center [1153, 35] width 511 height 32
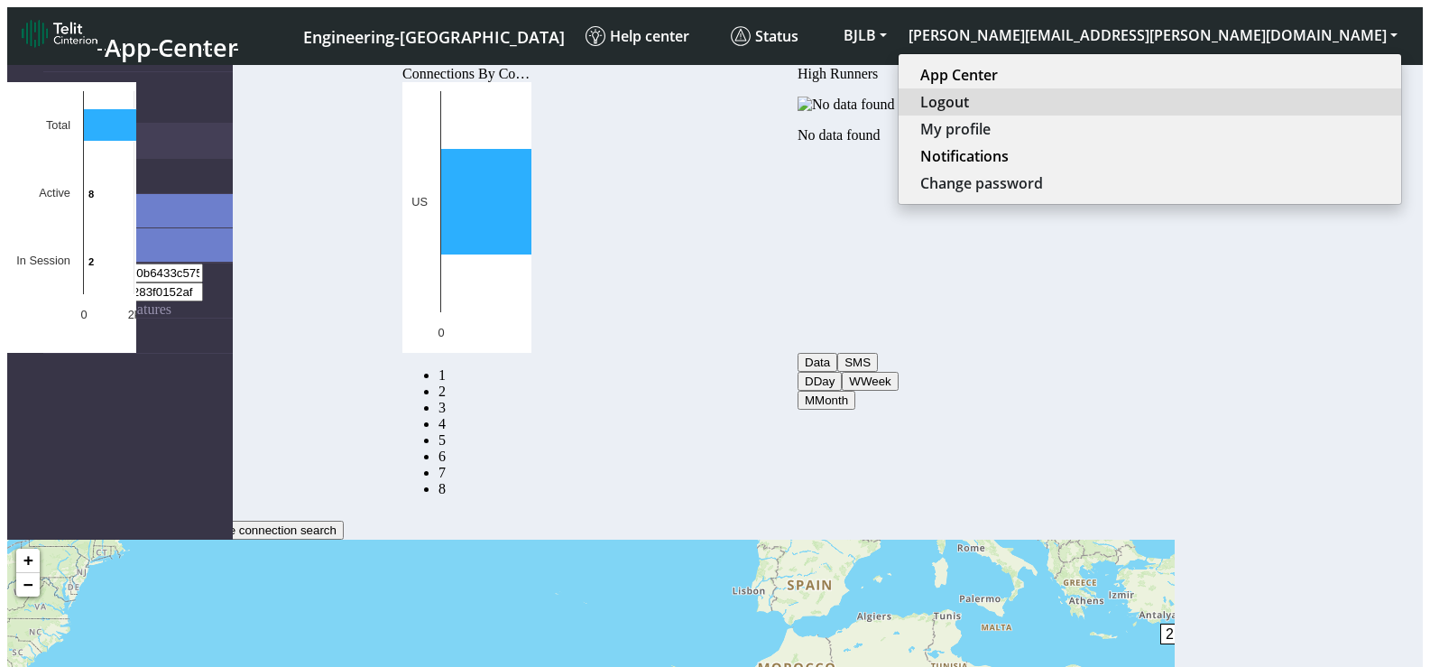
click at [1244, 88] on button "Logout" at bounding box center [1150, 101] width 503 height 27
